Goal: Check status: Check status

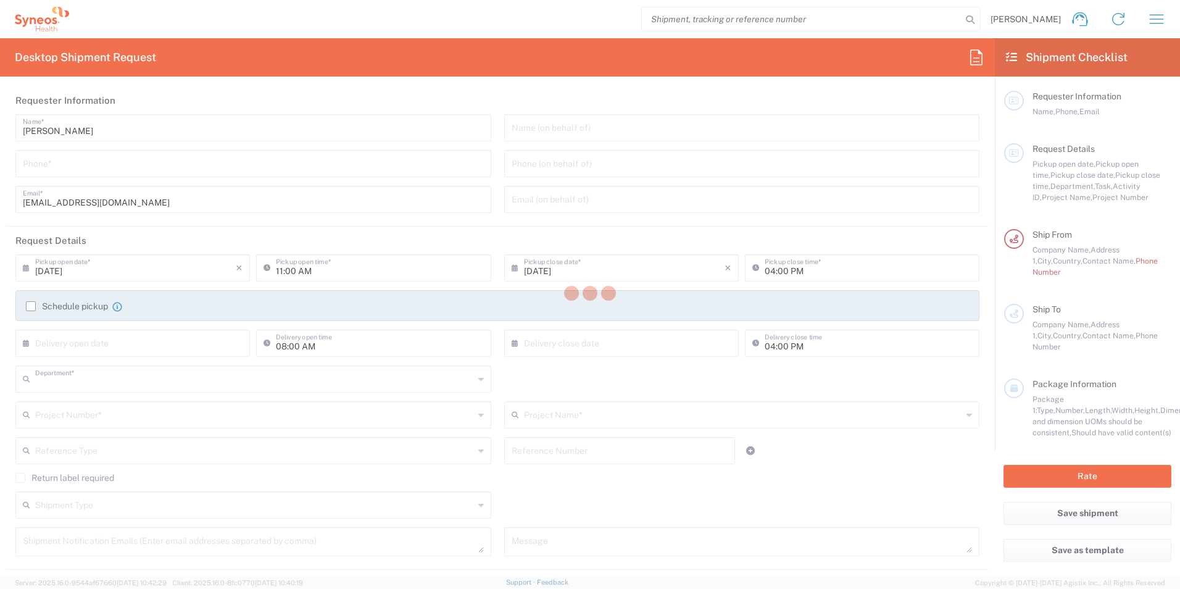
type input "8200"
type input "[GEOGRAPHIC_DATA]"
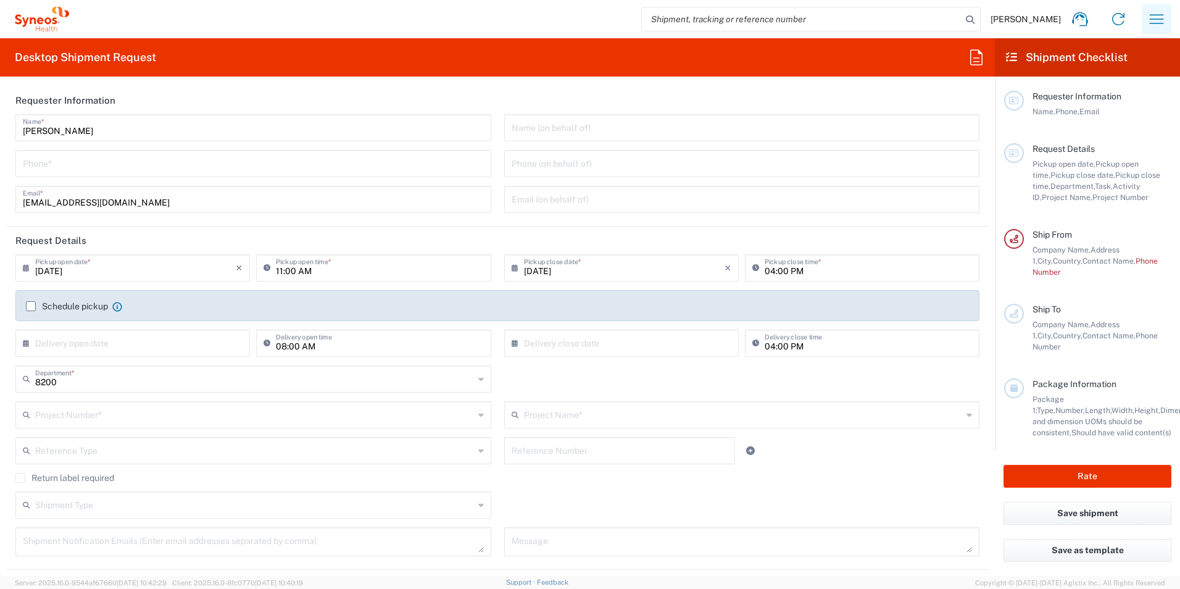
click at [1163, 22] on icon "button" at bounding box center [1157, 19] width 20 height 20
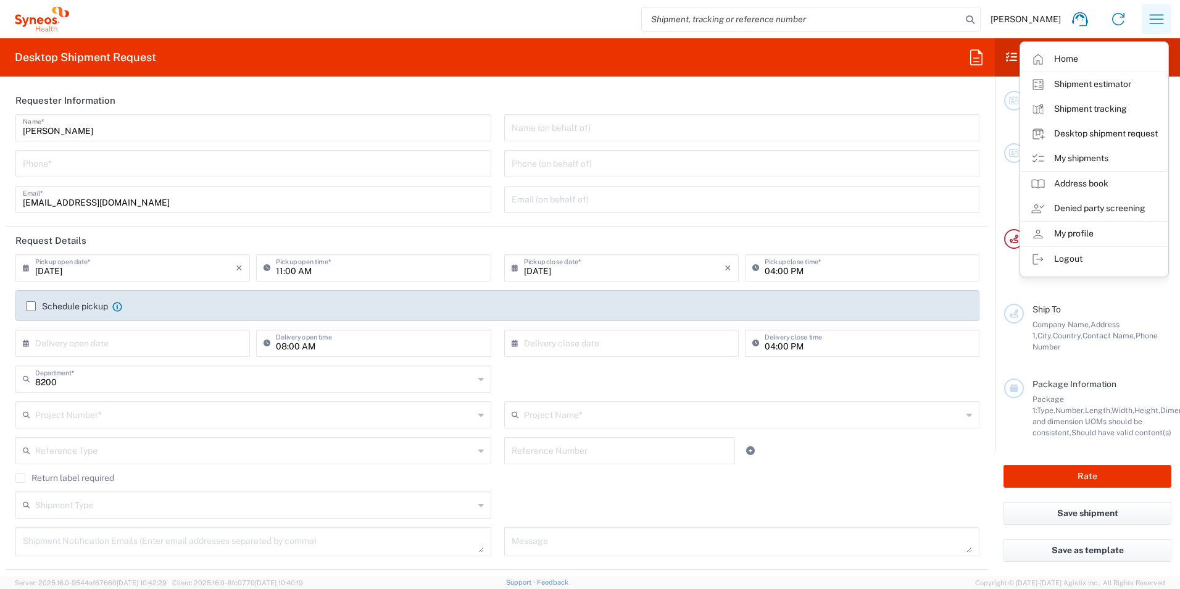
type input "Syneos Health d.o.o. [GEOGRAPHIC_DATA]-[GEOGRAPHIC_DATA]"
click at [1093, 102] on link "Shipment tracking" at bounding box center [1094, 109] width 147 height 25
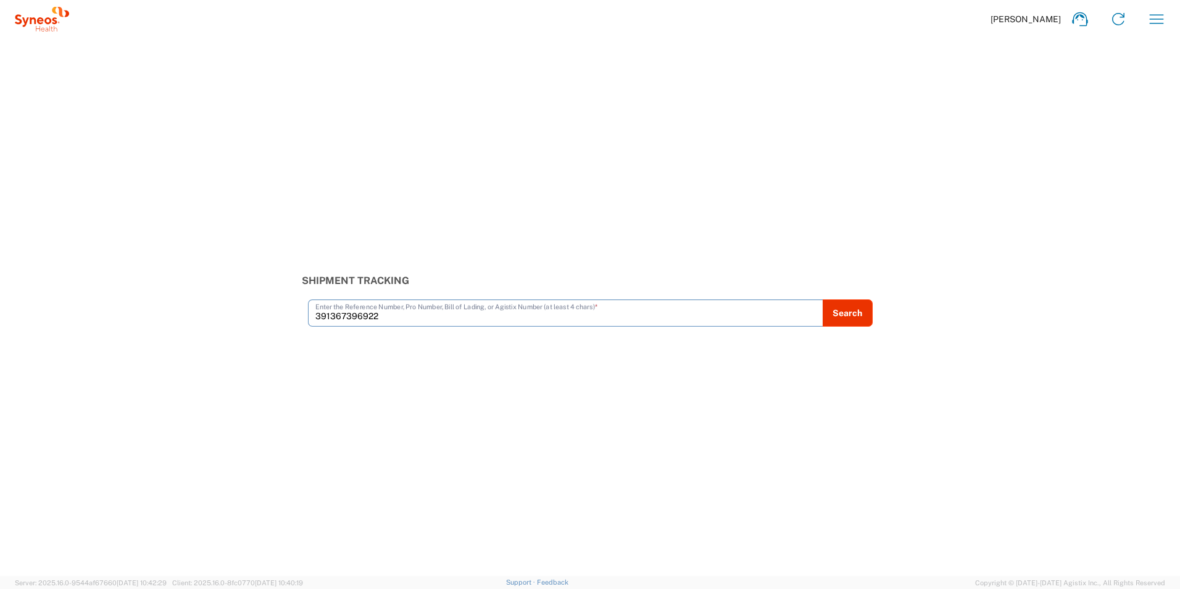
type input "391367396922"
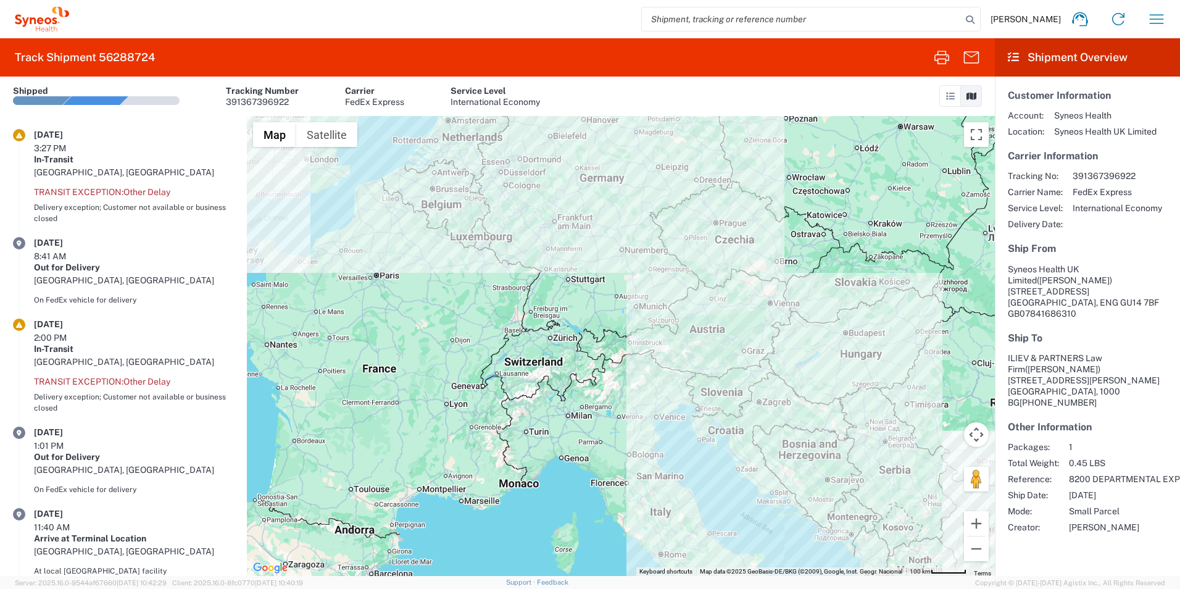
click at [1020, 20] on span "[PERSON_NAME]" at bounding box center [1025, 19] width 70 height 11
click at [1085, 17] on icon at bounding box center [1080, 19] width 20 height 20
click at [1153, 25] on icon "button" at bounding box center [1157, 19] width 20 height 20
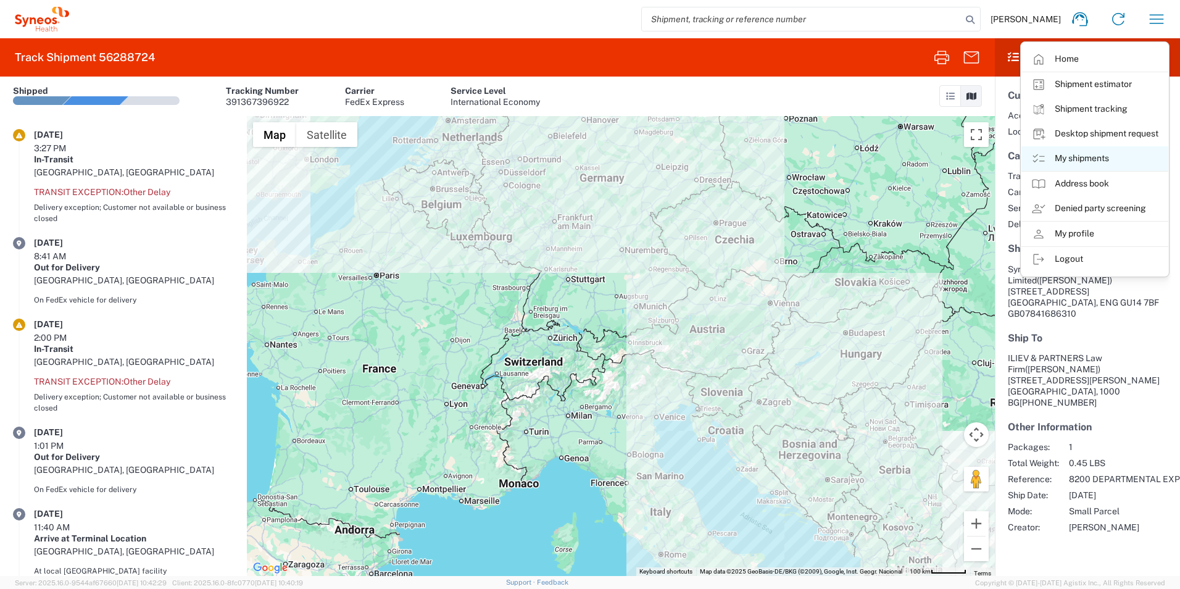
click at [1104, 150] on link "My shipments" at bounding box center [1094, 158] width 147 height 25
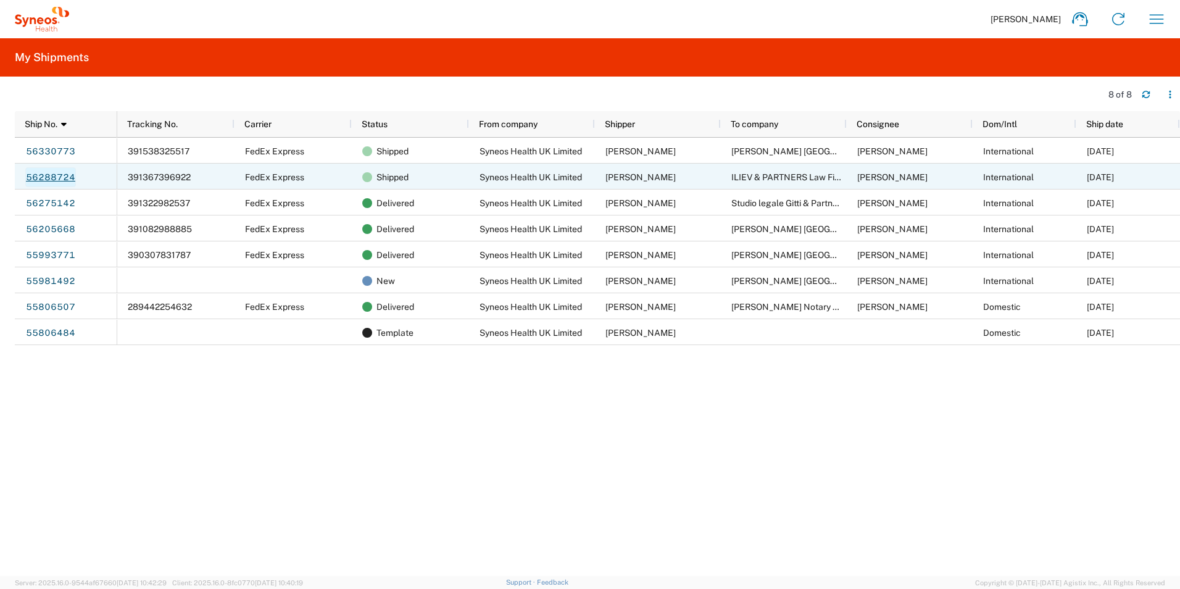
click at [60, 175] on link "56288724" at bounding box center [50, 177] width 51 height 20
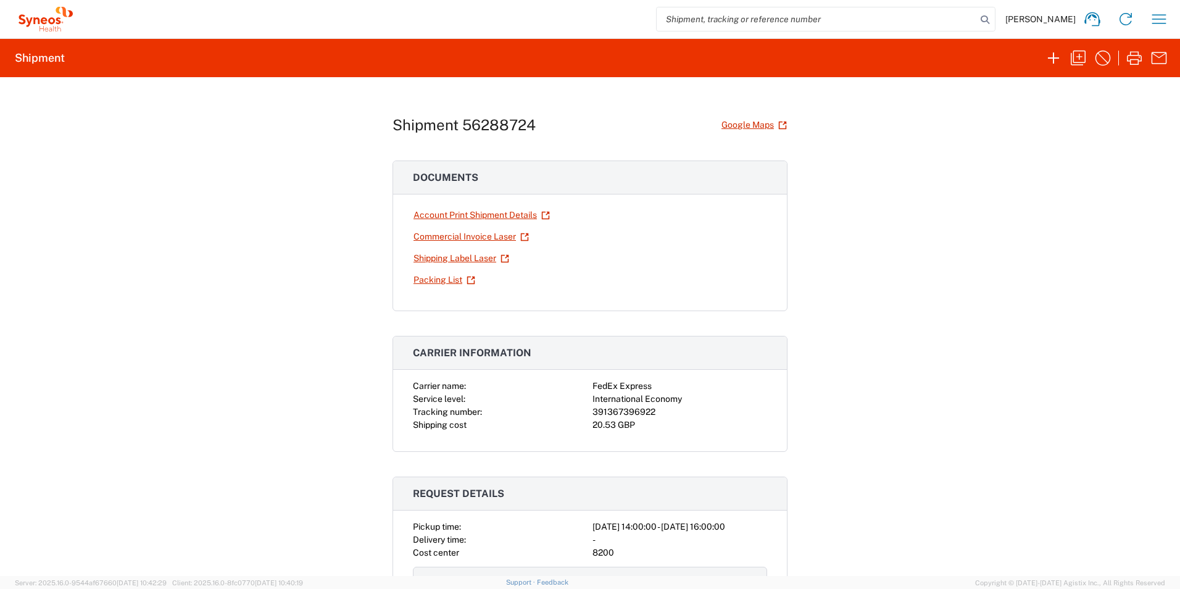
drag, startPoint x: 458, startPoint y: 257, endPoint x: 489, endPoint y: 260, distance: 31.1
click at [458, 257] on link "Shipping Label Laser" at bounding box center [461, 258] width 97 height 22
click at [454, 237] on link "Commercial Invoice Laser" at bounding box center [471, 237] width 117 height 22
click at [474, 213] on link "Account Print Shipment Details" at bounding box center [482, 215] width 138 height 22
click at [439, 255] on link "Shipping Label Laser" at bounding box center [461, 258] width 97 height 22
